Goal: Navigation & Orientation: Find specific page/section

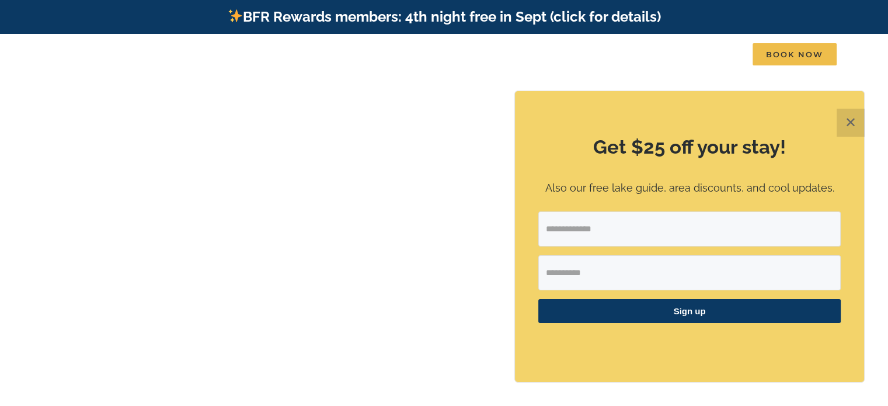
click at [846, 121] on button "✕" at bounding box center [850, 123] width 28 height 28
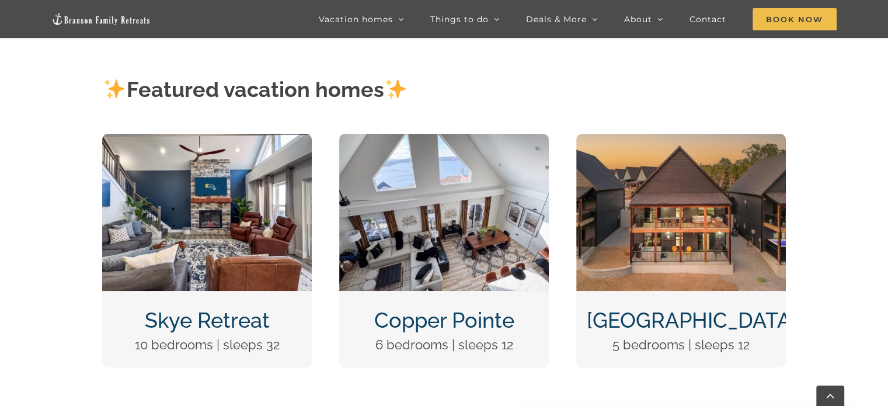
scroll to position [467, 0]
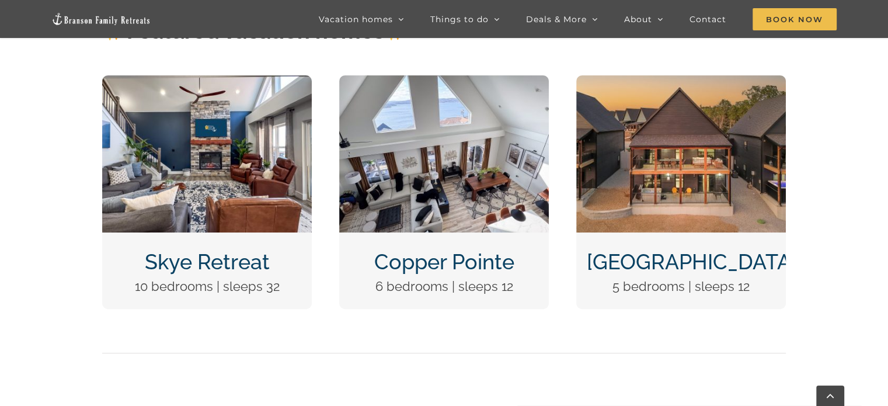
click at [431, 217] on img "Copper Pointe at Table Rock Lake-1051" at bounding box center [444, 153] width 210 height 157
click at [427, 263] on link "Copper Pointe" at bounding box center [444, 261] width 140 height 25
click at [427, 259] on link "Copper Pointe" at bounding box center [444, 261] width 140 height 25
